Goal: Information Seeking & Learning: Learn about a topic

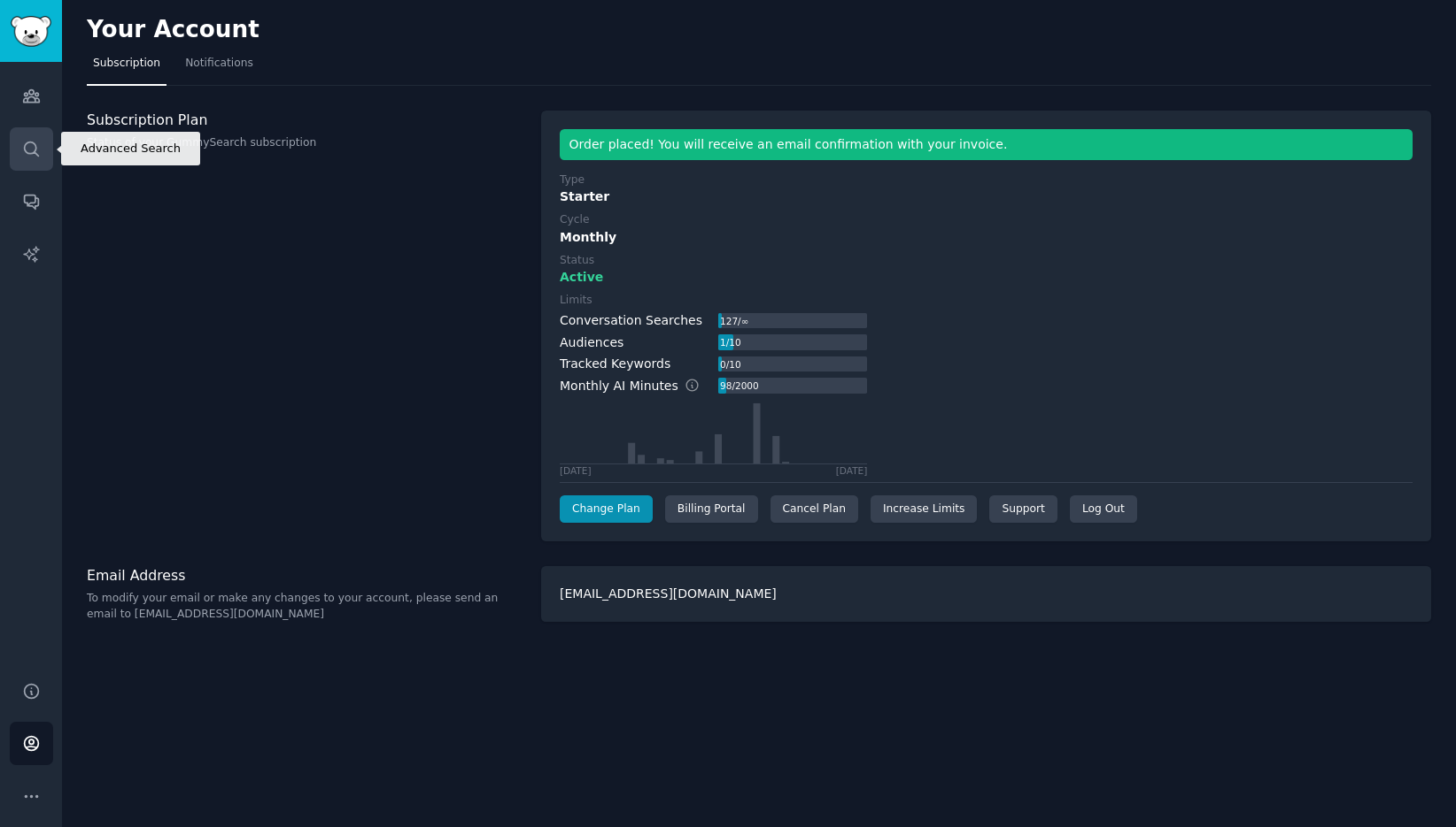
click at [27, 155] on icon "Sidebar" at bounding box center [31, 149] width 18 height 18
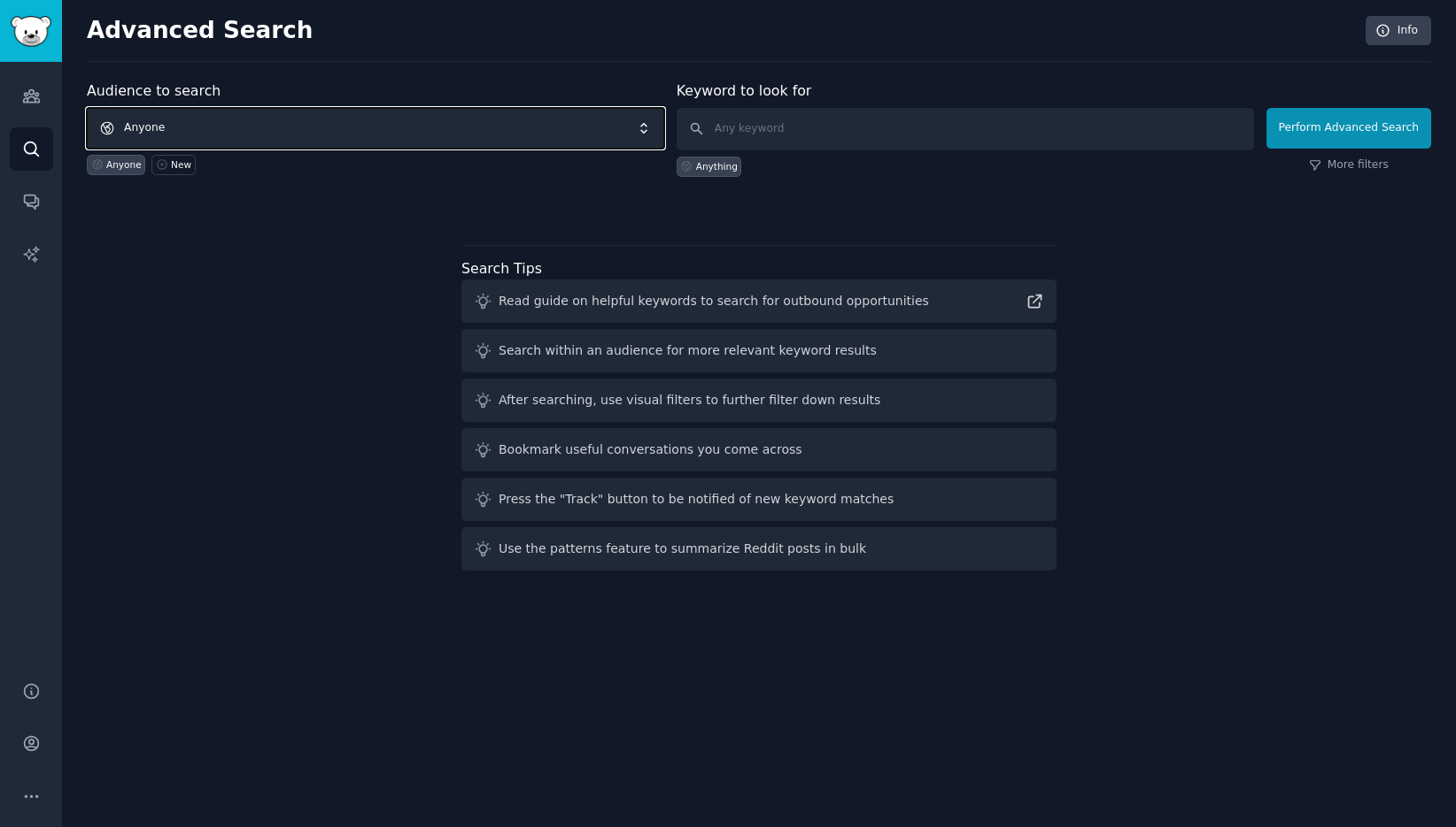
click at [370, 134] on span "Anyone" at bounding box center [376, 128] width 577 height 41
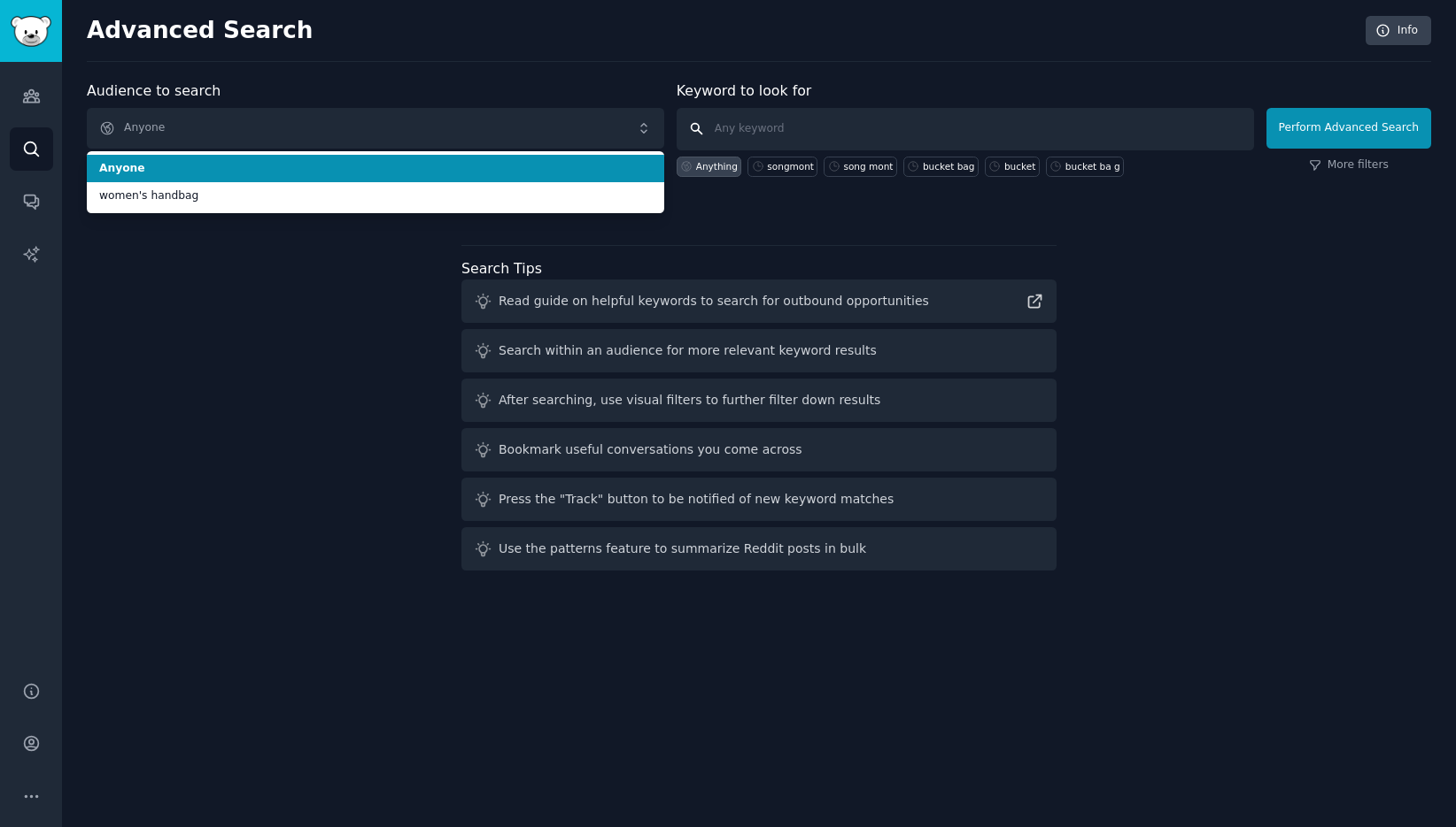
click at [773, 137] on input "text" at bounding box center [966, 129] width 577 height 42
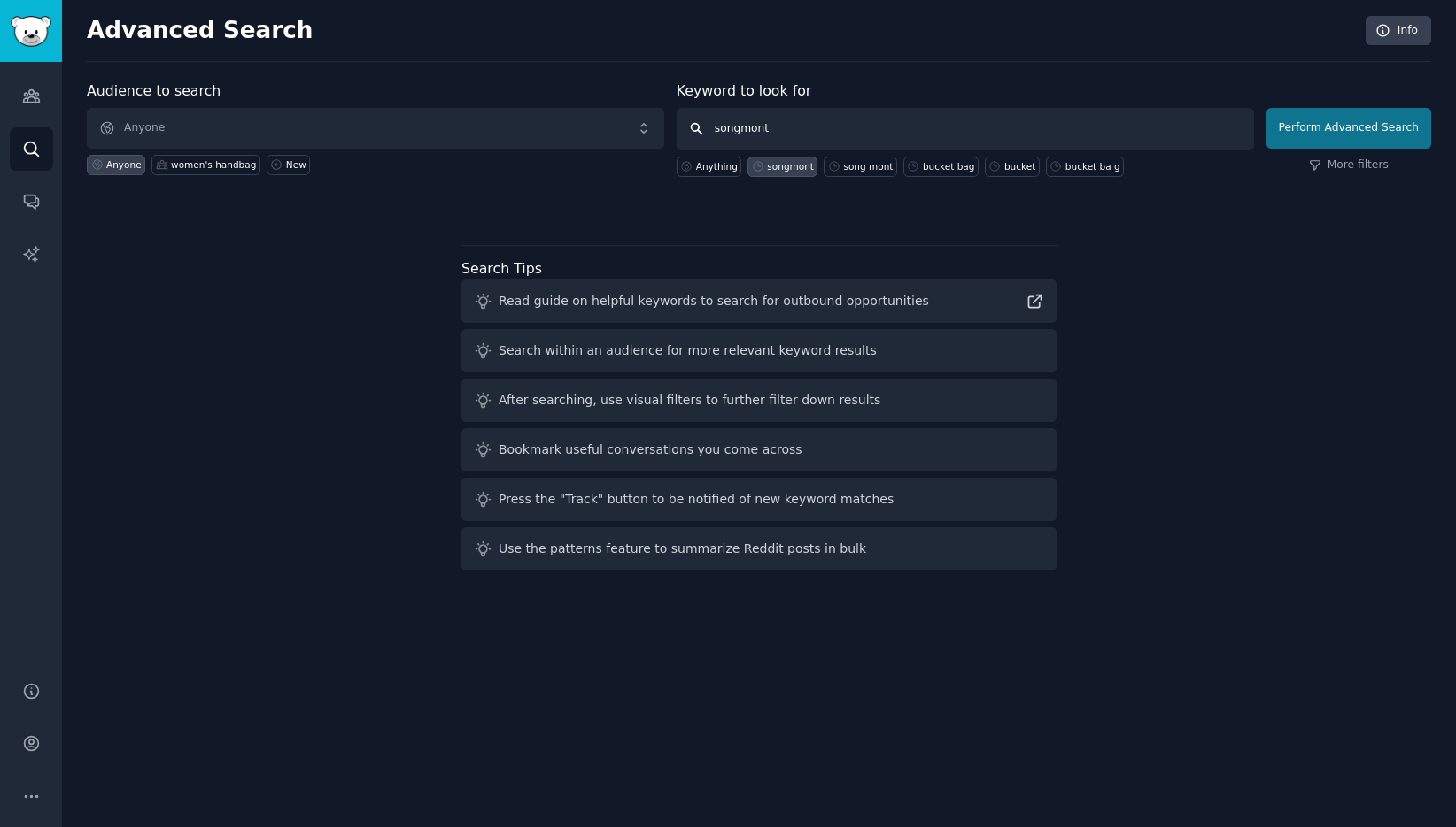
type input "songmont"
click at [1341, 132] on button "Perform Advanced Search" at bounding box center [1348, 128] width 165 height 41
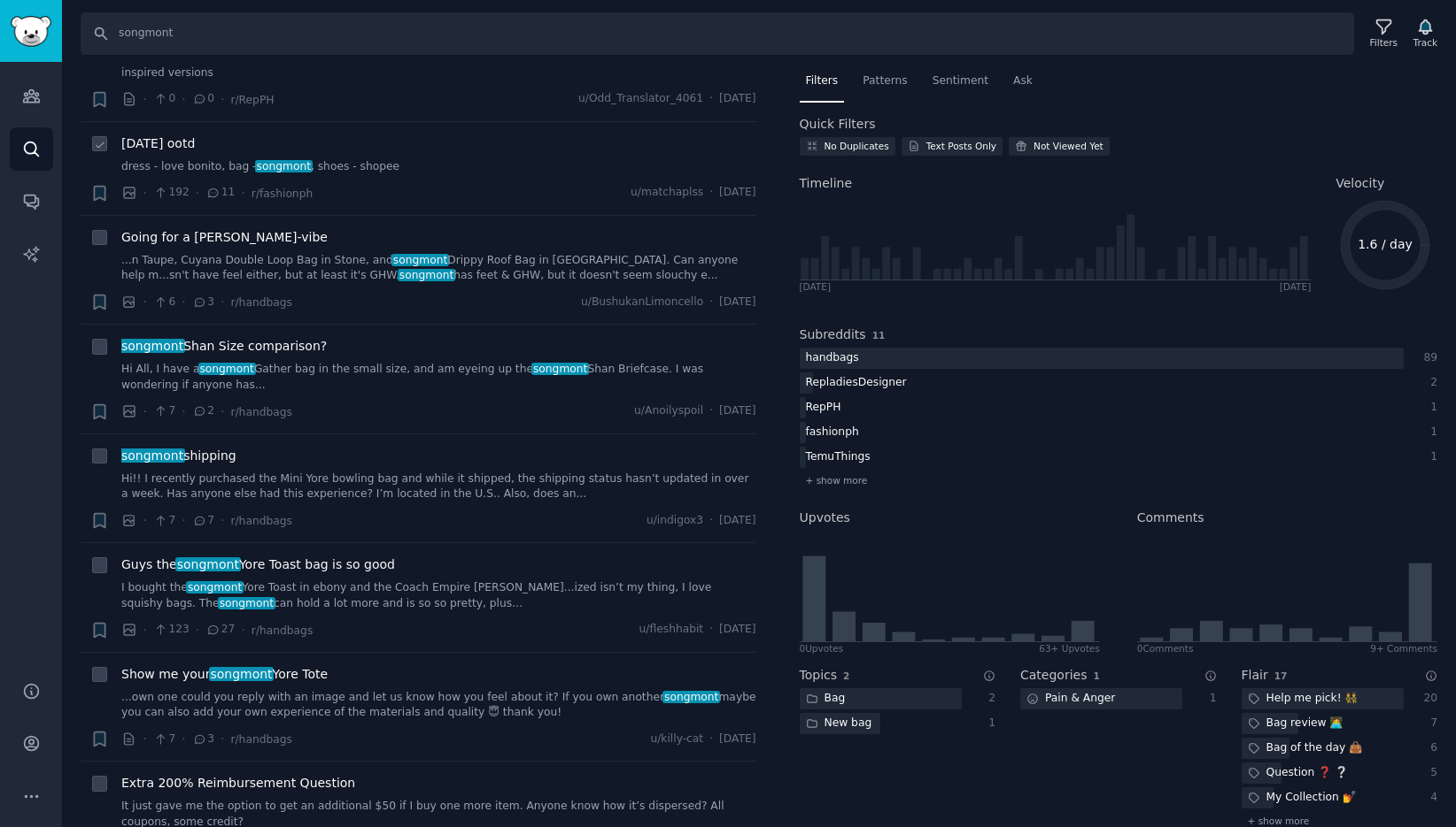
scroll to position [401, 0]
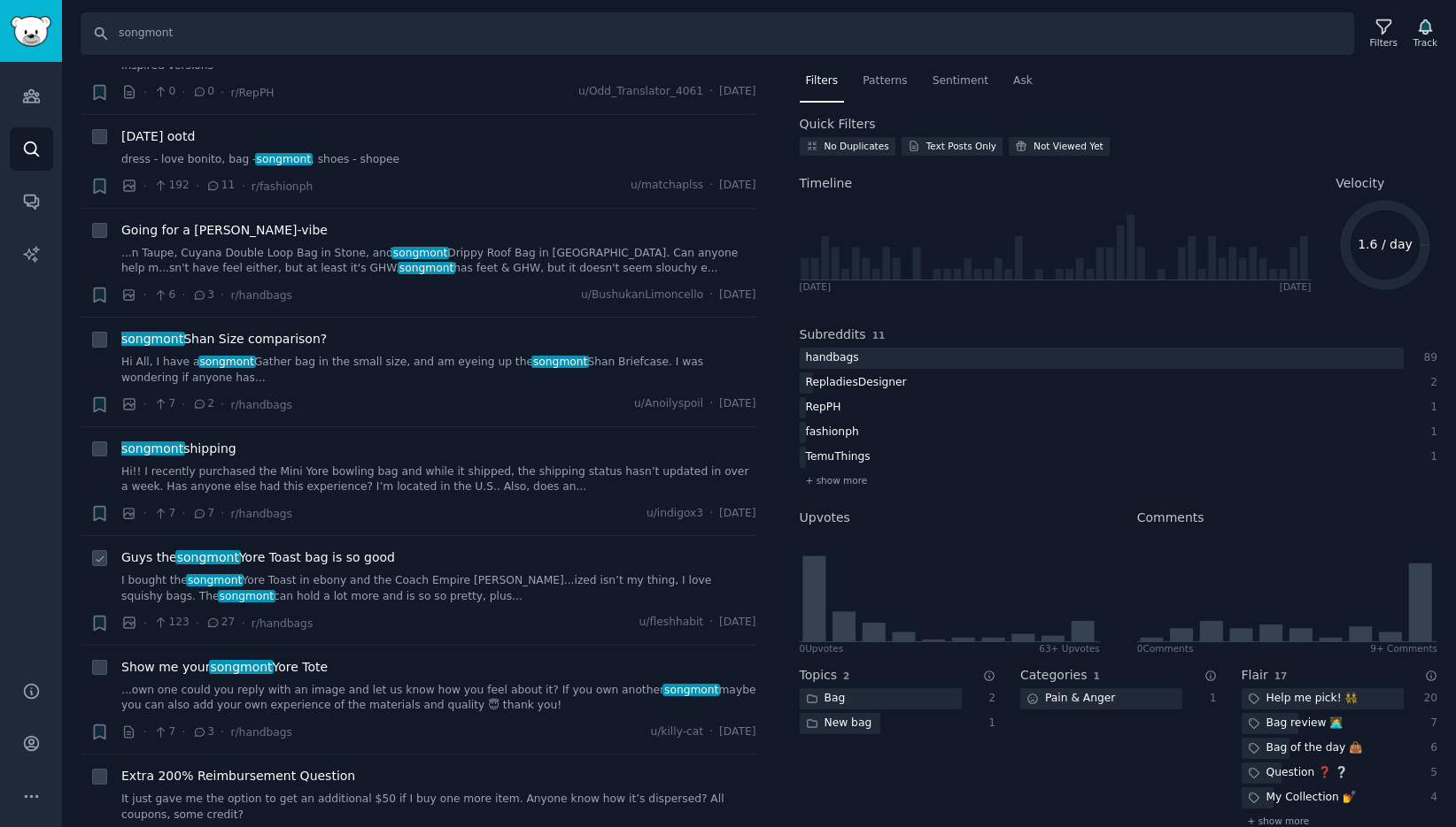
click at [320, 549] on span "Guys the songmont Yore Toast bag is so good" at bounding box center [258, 558] width 273 height 18
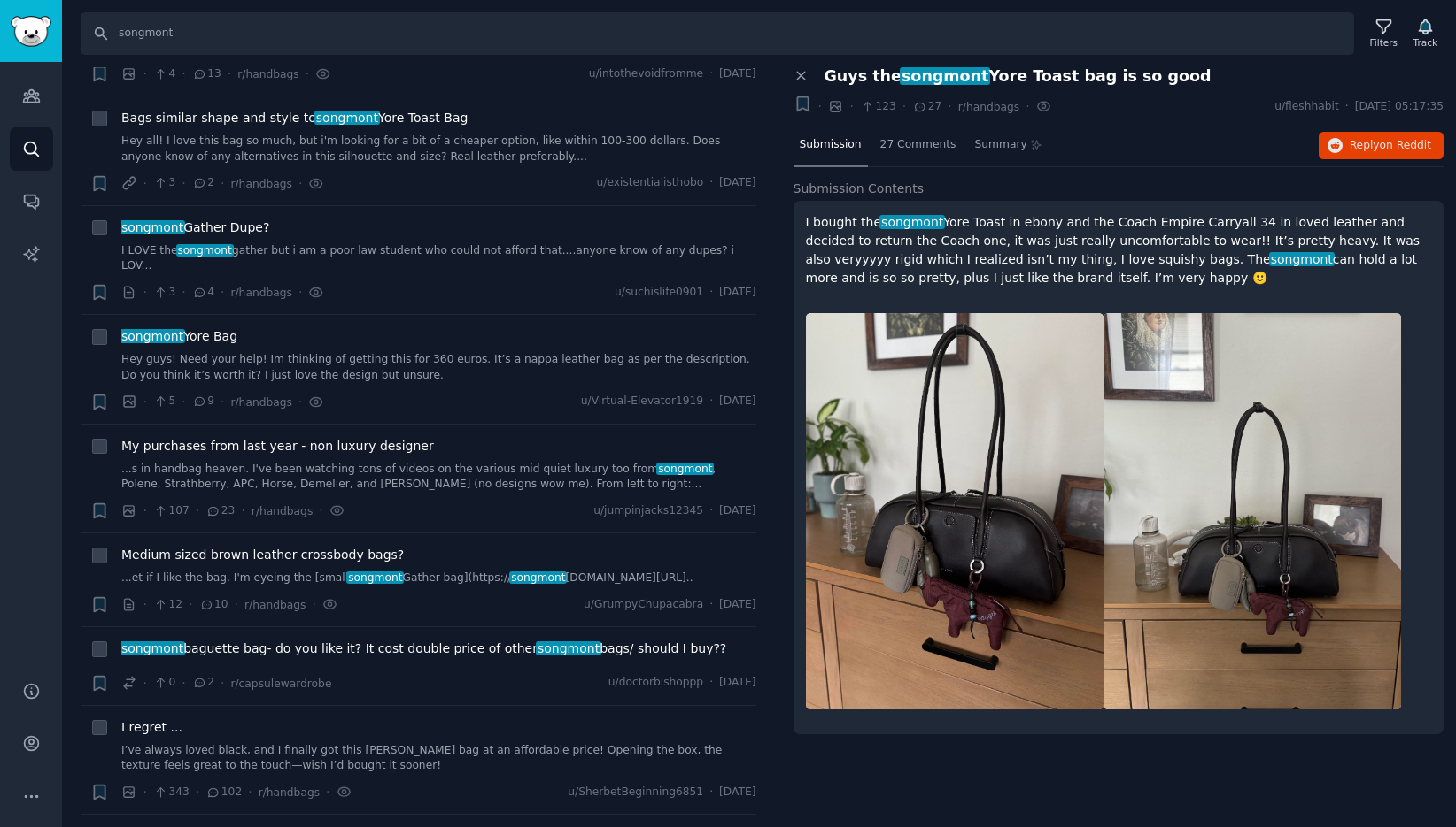
scroll to position [2467, 0]
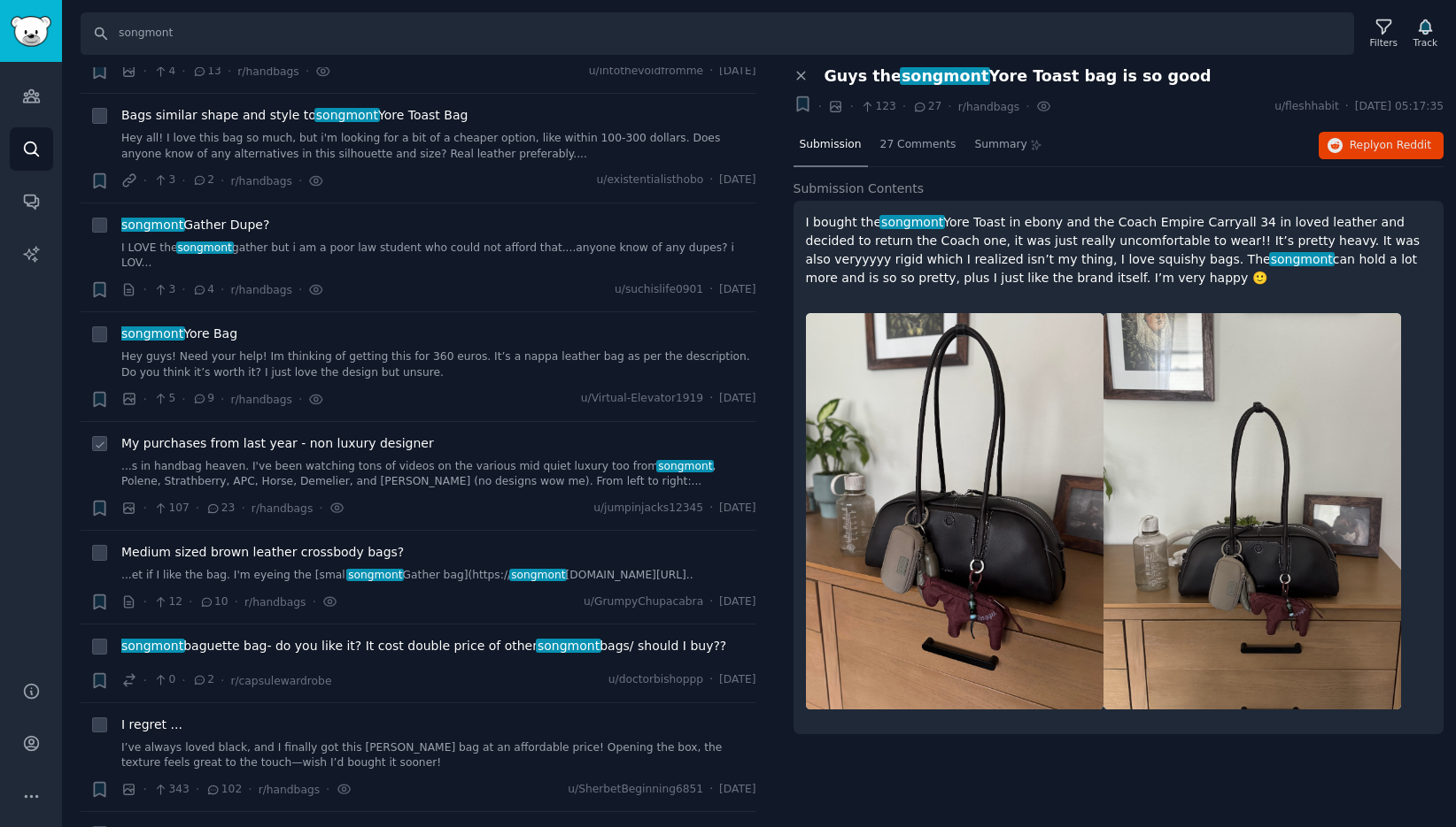
click at [240, 434] on div "My purchases from last year - non luxury designer ...s in handbag heaven. I've …" at bounding box center [438, 462] width 634 height 56
click at [236, 434] on span "My purchases from last year - non luxury designer" at bounding box center [278, 443] width 313 height 18
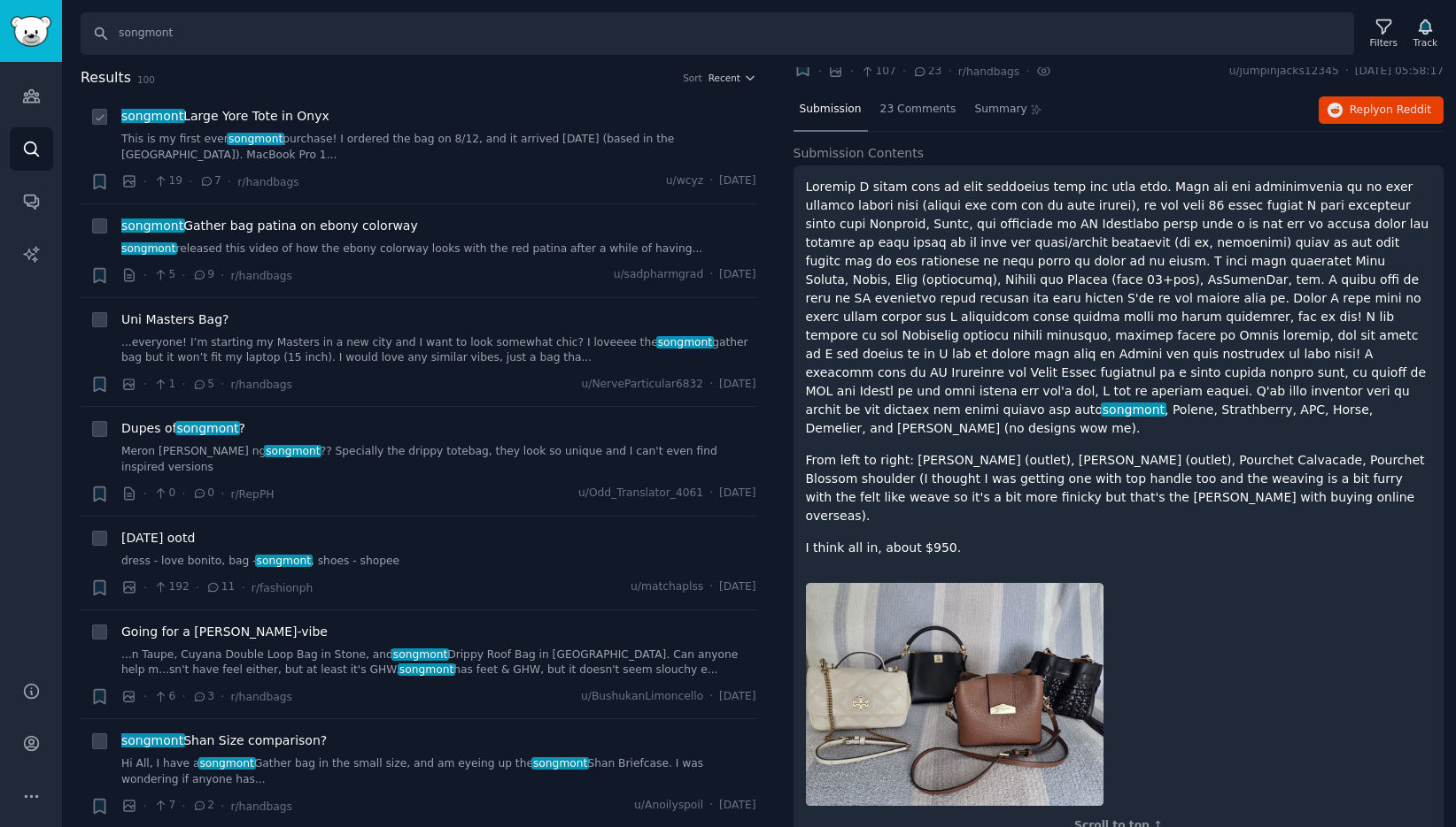
click at [294, 118] on span "songmont Large Yore Tote in Onyx" at bounding box center [225, 116] width 208 height 18
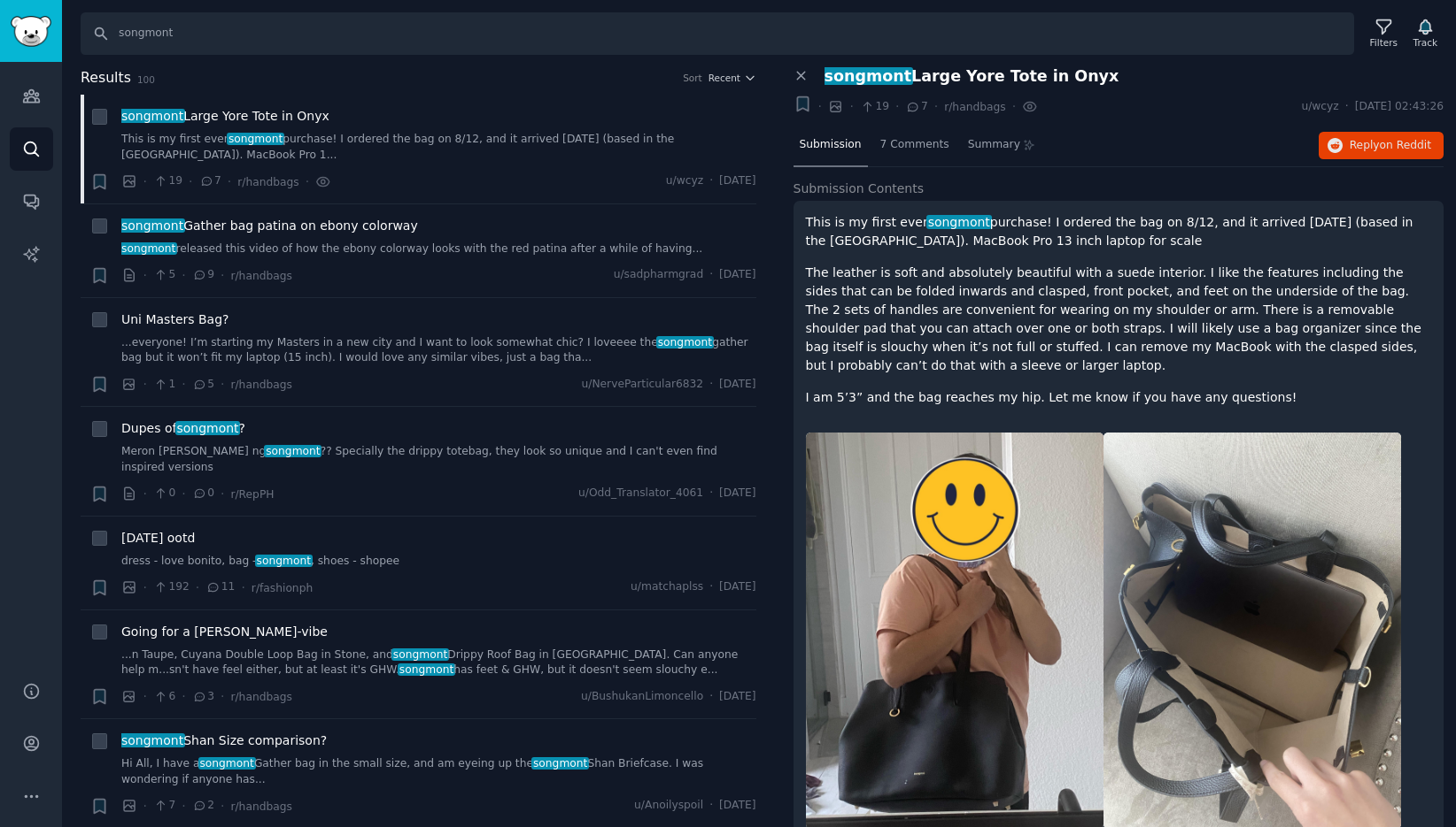
click at [913, 289] on p "The leather is soft and absolutely beautiful with a suede interior. I like the …" at bounding box center [1118, 319] width 626 height 112
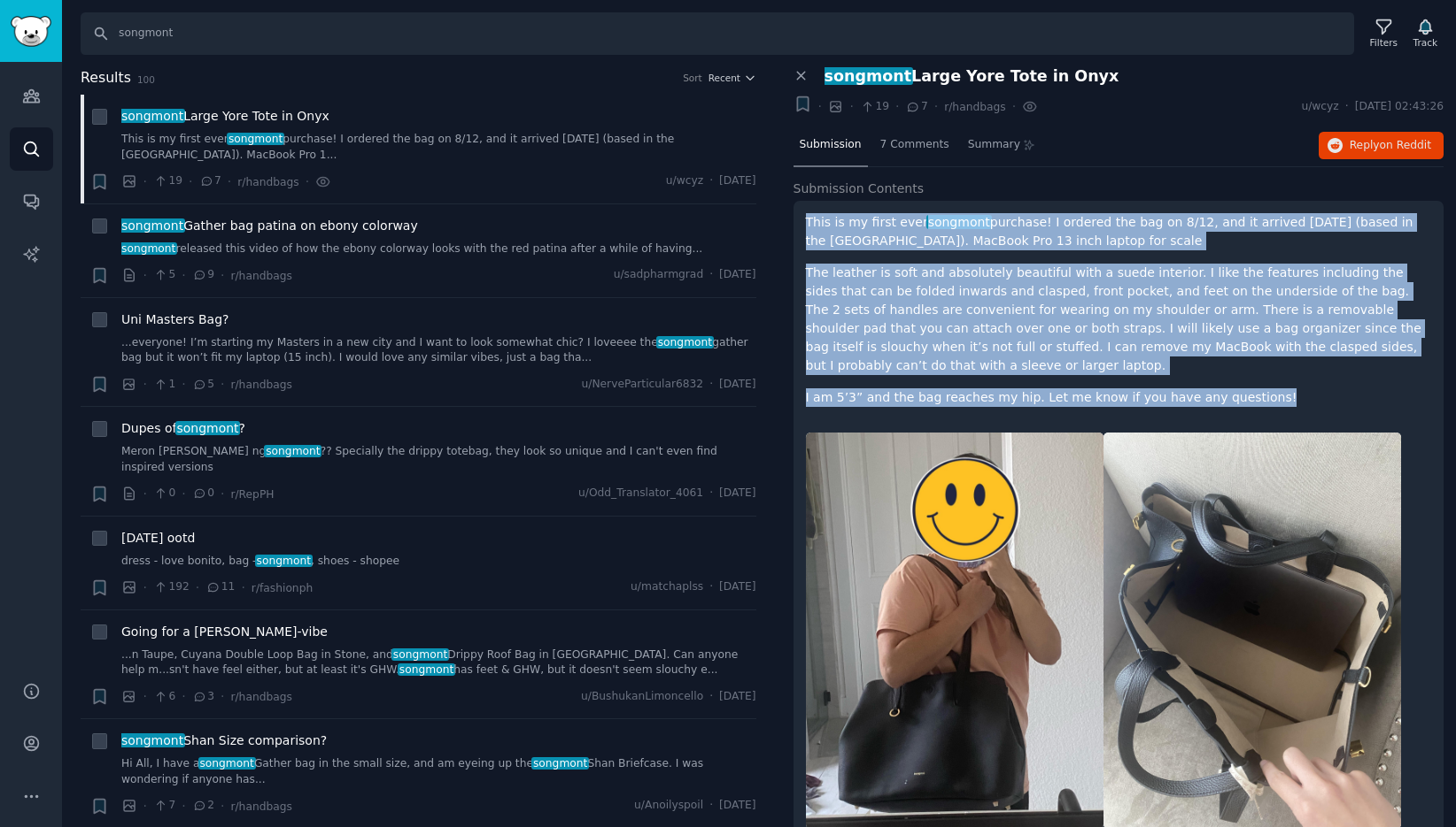
drag, startPoint x: 1256, startPoint y: 404, endPoint x: 804, endPoint y: 215, distance: 489.9
copy div "This is my first ever songmont purchase! I ordered the bag on 8/12, and it arri…"
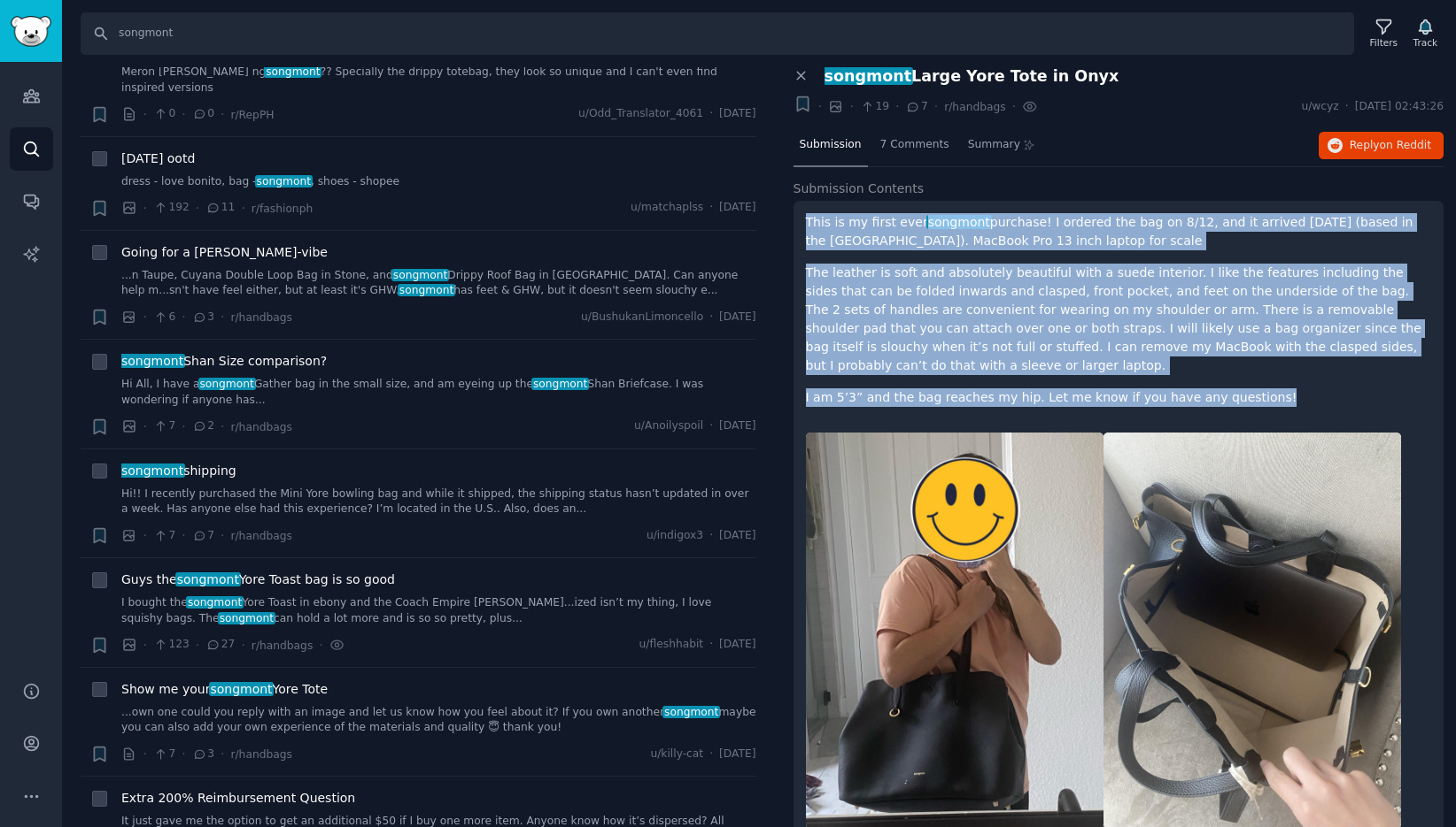
scroll to position [380, 0]
click at [325, 570] on span "Guys the songmont Yore Toast bag is so good" at bounding box center [258, 579] width 273 height 18
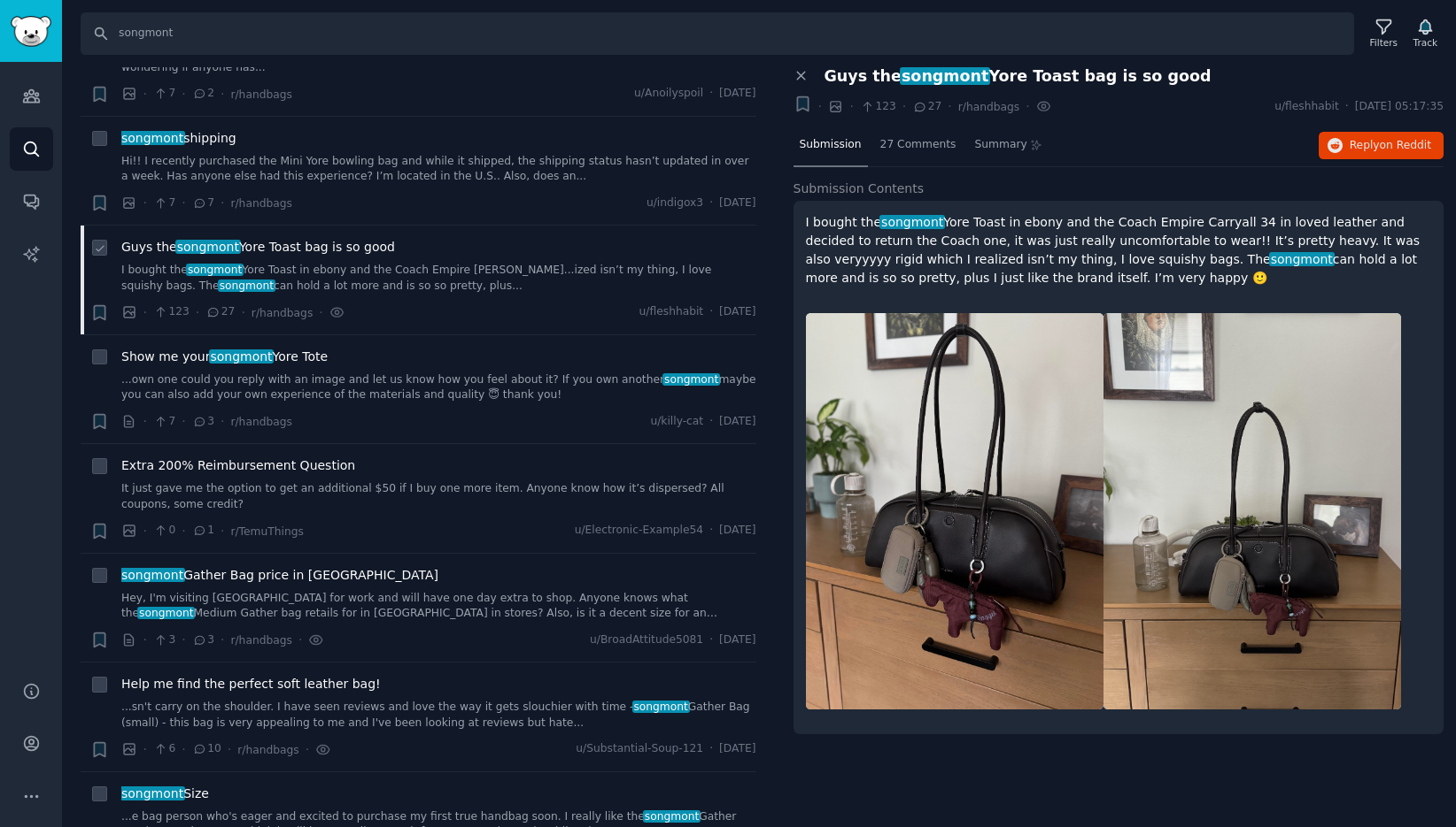
scroll to position [727, 0]
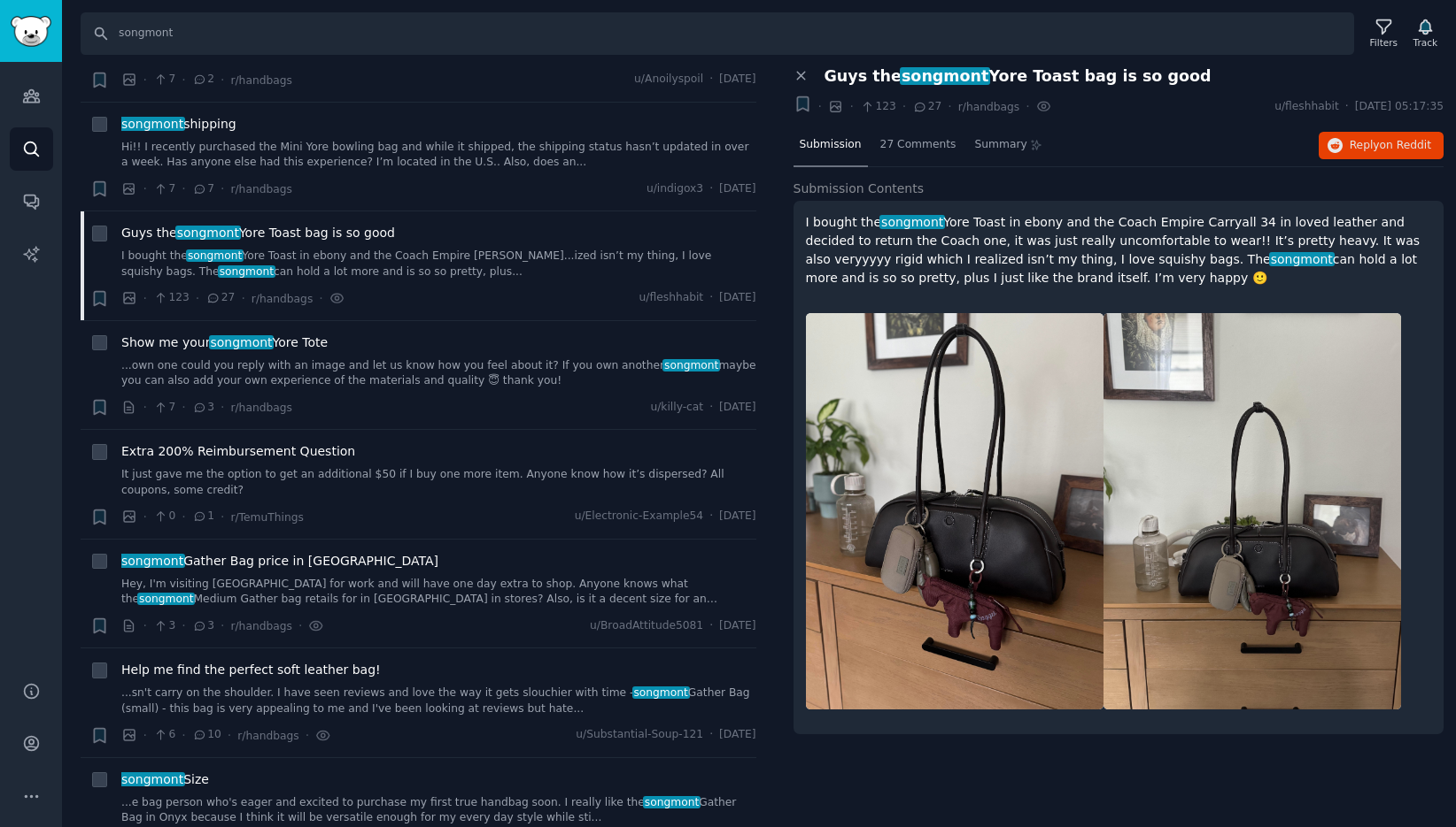
drag, startPoint x: 1061, startPoint y: 280, endPoint x: 1046, endPoint y: 280, distance: 15.0
click at [1046, 280] on p "I bought the songmont Yore Toast in ebony and the Coach Empire Carryall 34 in l…" at bounding box center [1118, 250] width 626 height 74
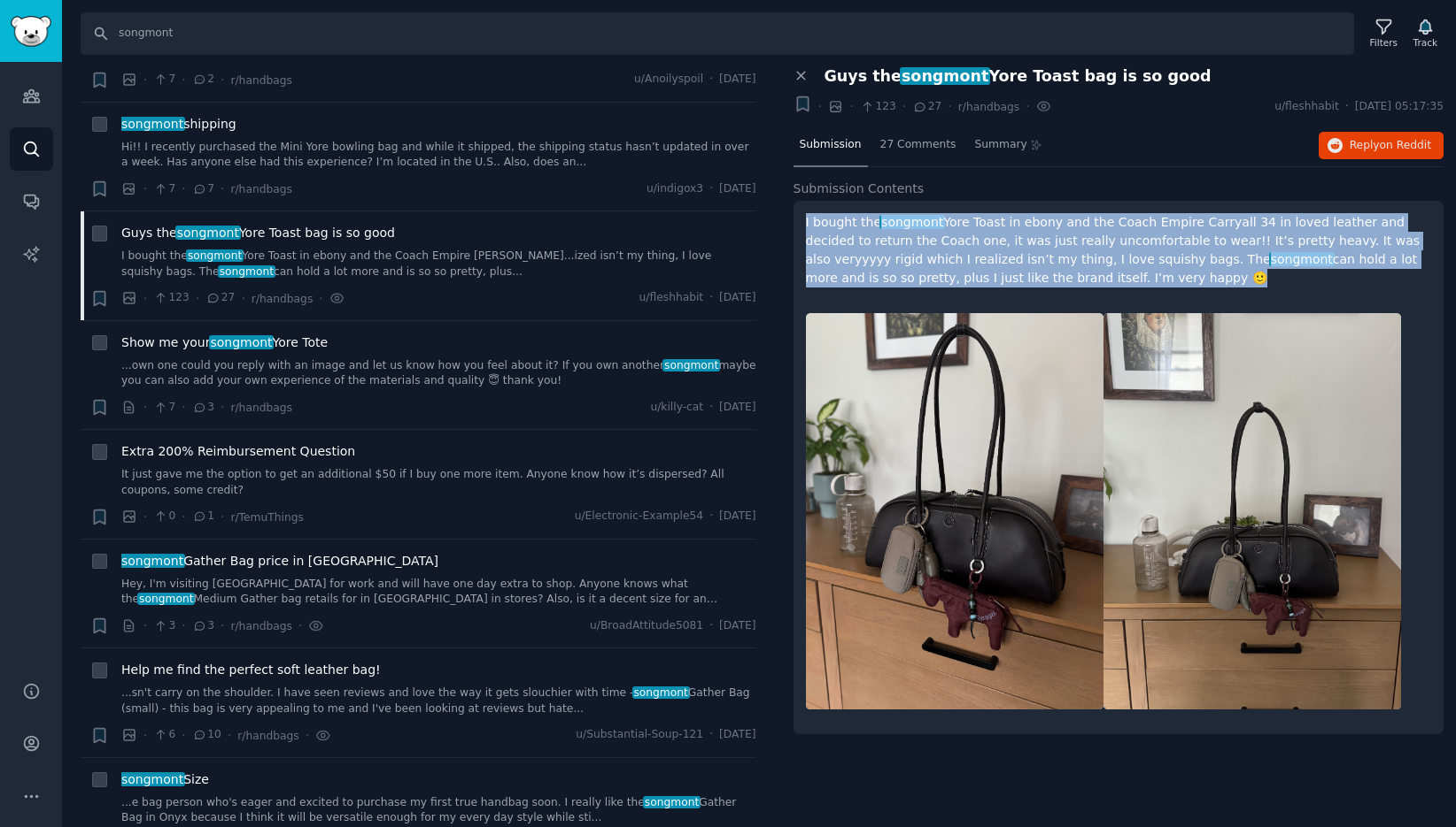
drag, startPoint x: 1037, startPoint y: 280, endPoint x: 798, endPoint y: 218, distance: 246.9
click at [798, 219] on div "I bought the songmont Yore Toast in ebony and the Coach Empire Carryall 34 in l…" at bounding box center [1119, 467] width 651 height 534
copy p "I bought the songmont Yore Toast in ebony and the Coach Empire Carryall 34 in l…"
